Goal: Find specific page/section: Find specific page/section

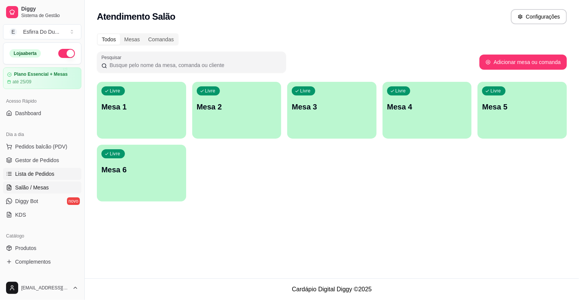
click at [48, 173] on span "Lista de Pedidos" at bounding box center [34, 174] width 39 height 8
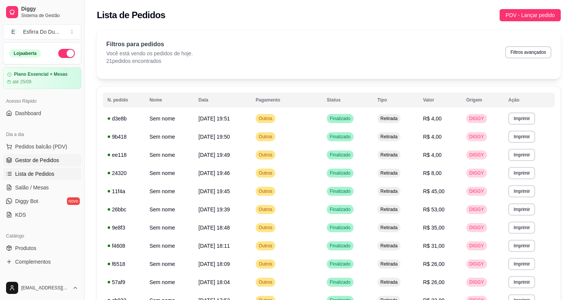
click at [55, 156] on span "Gestor de Pedidos" at bounding box center [37, 160] width 44 height 8
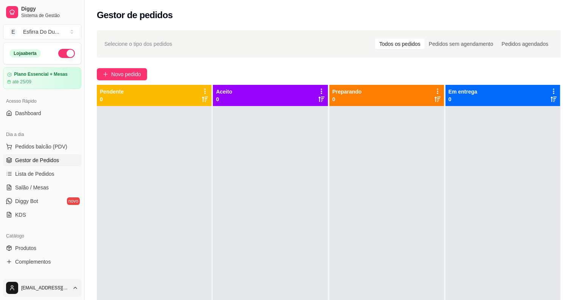
click at [16, 281] on html "Diggy Sistema de Gestão E Esfirra Do Du ... Loja aberta Plano Essencial + Mesas…" at bounding box center [286, 150] width 573 height 300
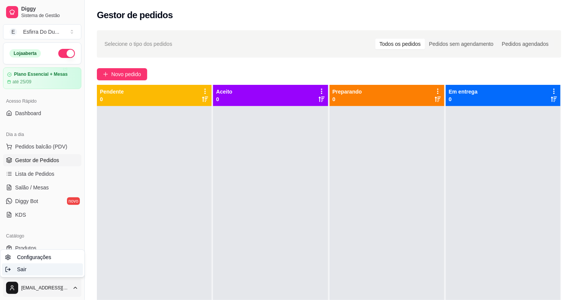
click at [32, 274] on div "Sair" at bounding box center [42, 269] width 81 height 12
